Goal: Task Accomplishment & Management: Use online tool/utility

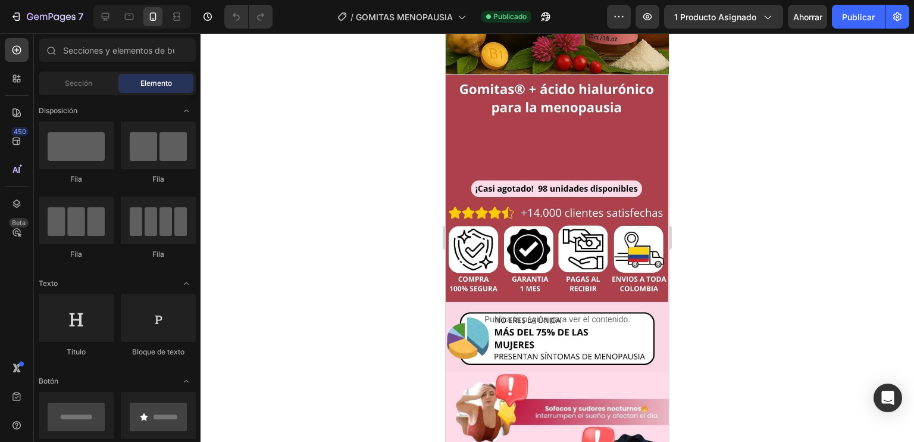
scroll to position [280, 0]
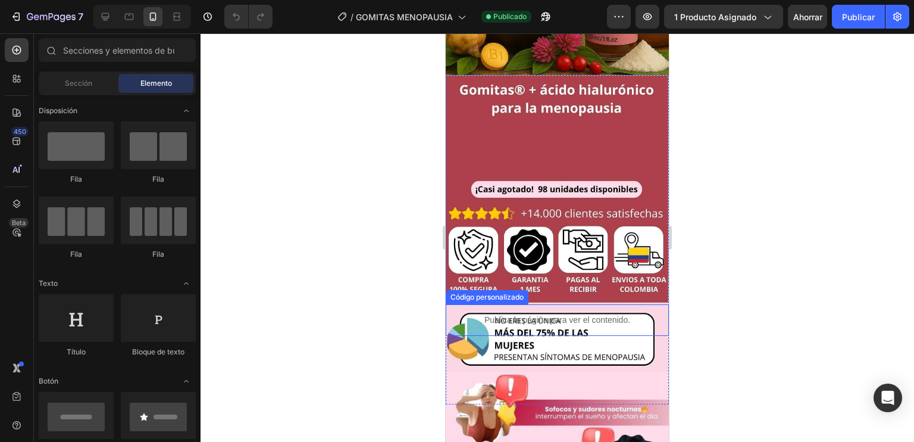
click at [557, 315] on font "Publica la página para ver el contenido." at bounding box center [558, 320] width 146 height 10
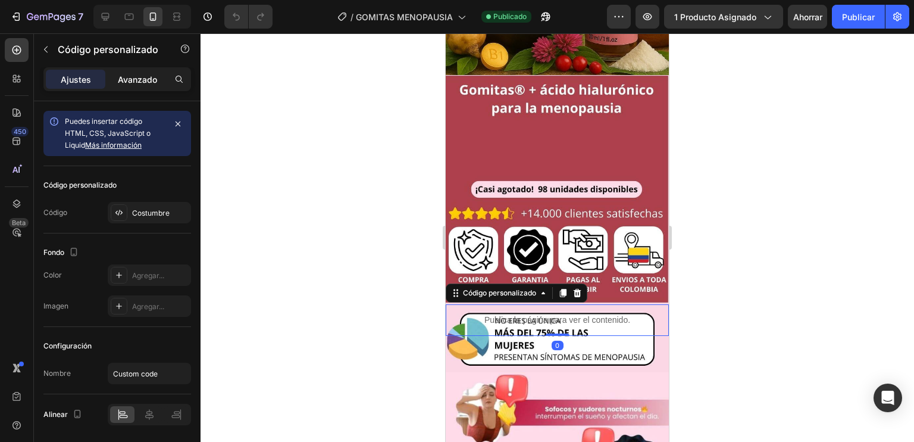
click at [138, 83] on font "Avanzado" at bounding box center [137, 79] width 39 height 10
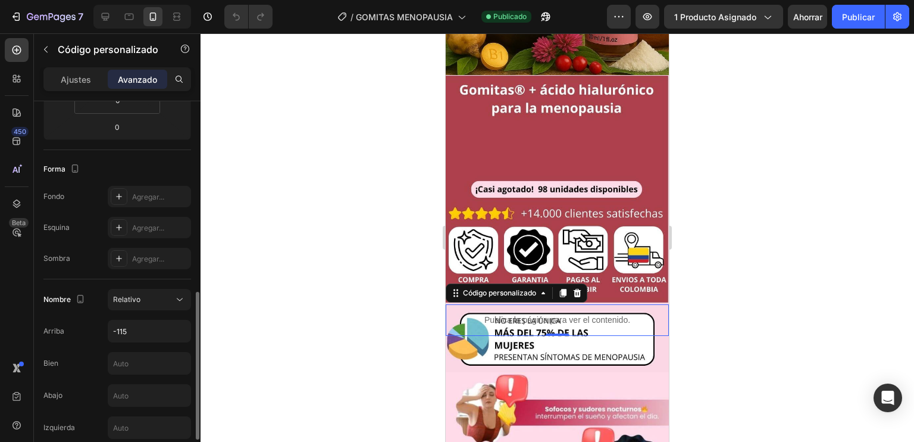
scroll to position [328, 0]
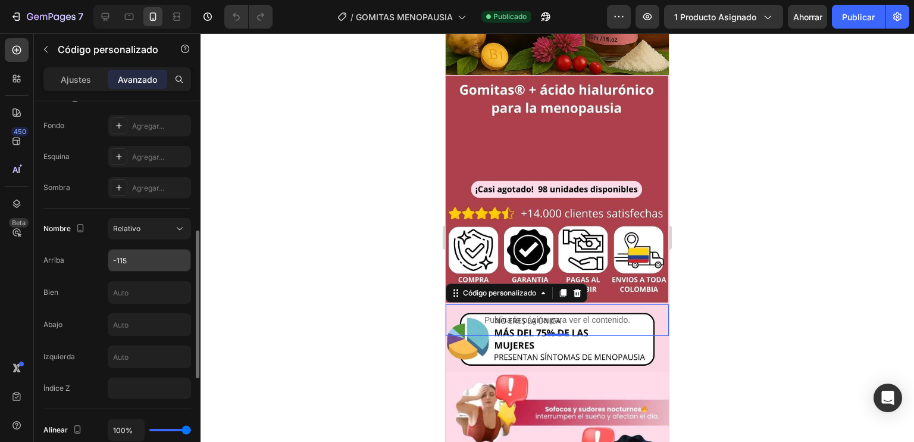
click at [150, 266] on input "-115" at bounding box center [149, 259] width 82 height 21
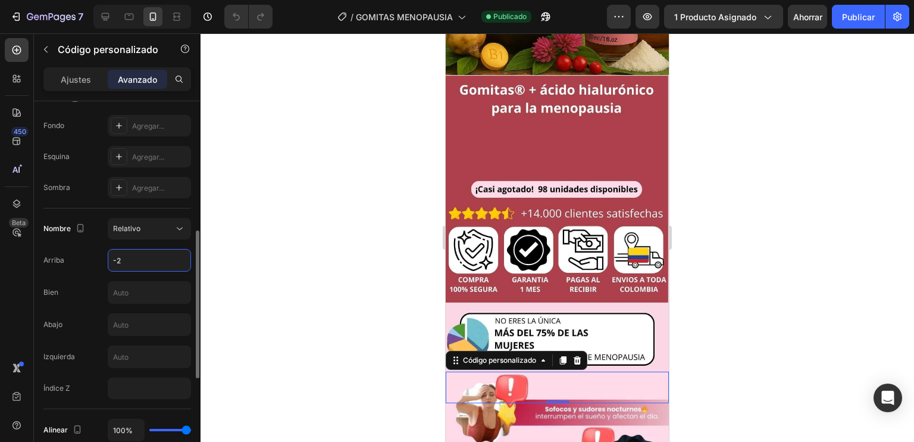
type input "-"
type input "3"
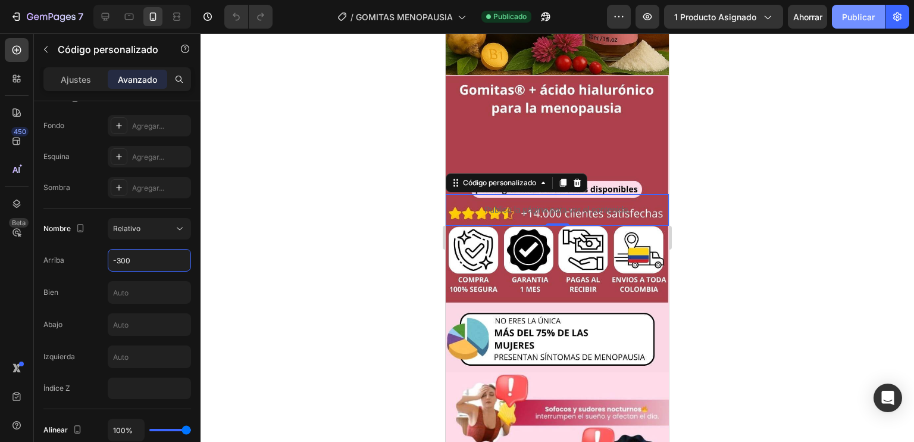
click at [850, 17] on font "Publicar" at bounding box center [858, 17] width 33 height 10
click at [154, 264] on input "-300" at bounding box center [149, 259] width 82 height 21
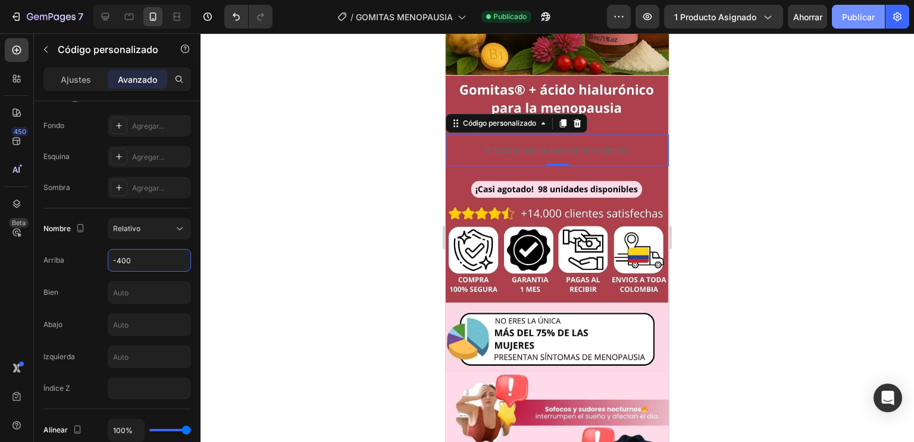
type input "-400"
click at [852, 14] on font "Publicar" at bounding box center [858, 17] width 33 height 10
